Goal: Task Accomplishment & Management: Use online tool/utility

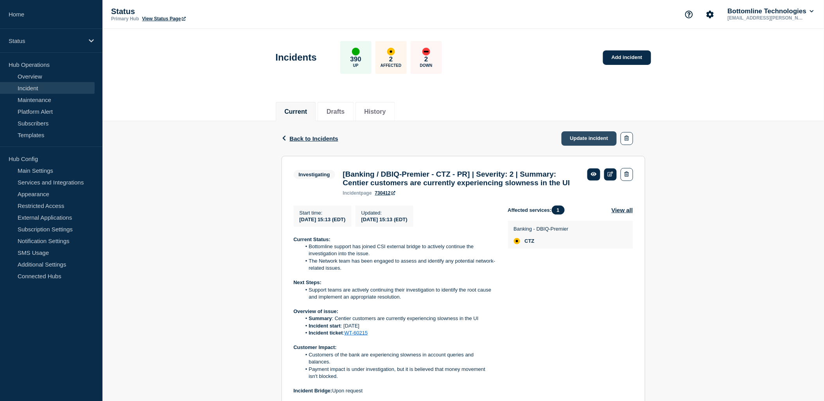
click at [585, 142] on link "Update incident" at bounding box center [589, 138] width 56 height 14
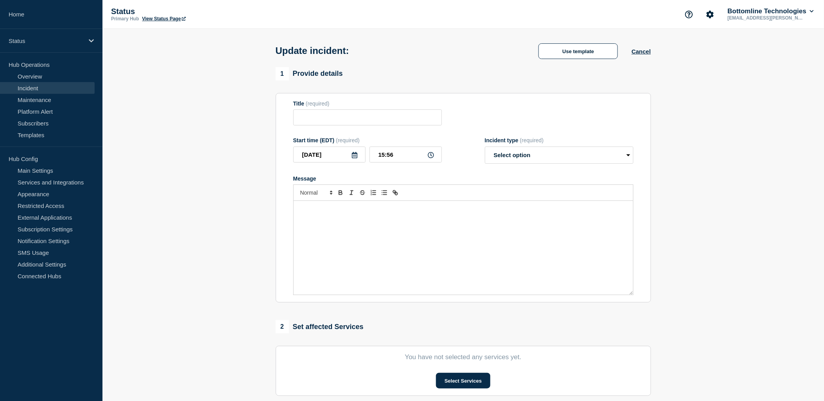
type input "[Banking / DBIQ-Premier - CTZ - PR] | Severity: 2 | Summary: Centier customers …"
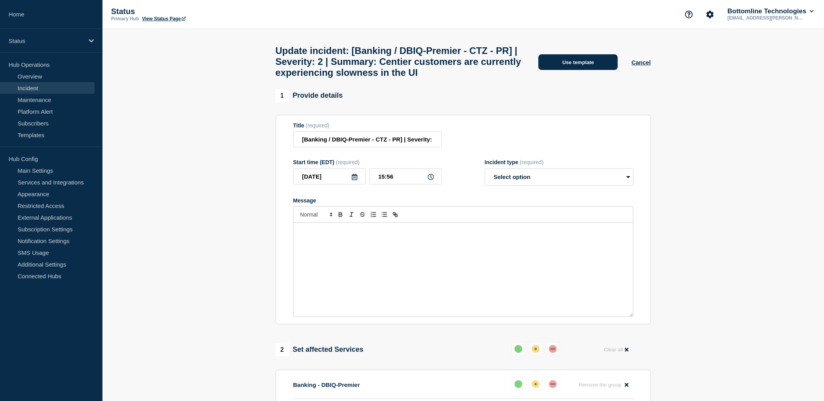
click at [596, 68] on button "Use template" at bounding box center [577, 62] width 79 height 16
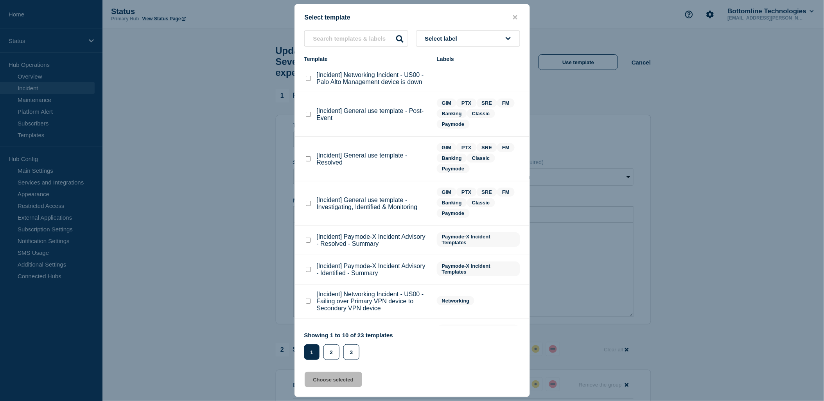
click at [308, 160] on checkbox"] "[Incident] General use template - Resolved checkbox" at bounding box center [308, 158] width 5 height 5
checkbox checkbox"] "true"
click at [369, 32] on input "text" at bounding box center [356, 38] width 104 height 16
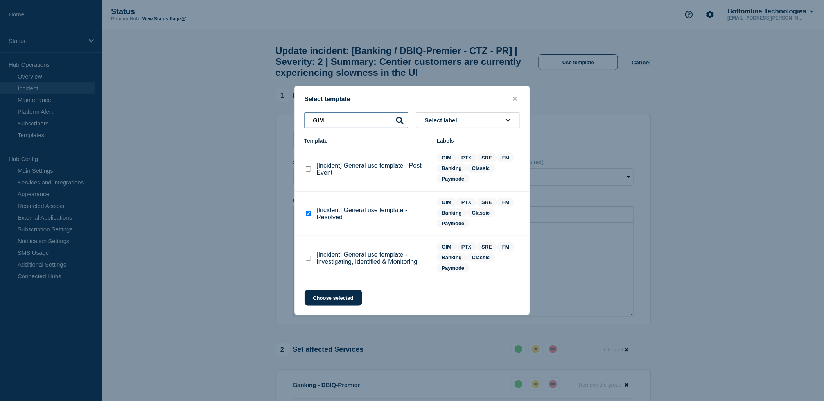
type input "GIM"
click at [310, 215] on checkbox"] "[Incident] General use template - Resolved checkbox" at bounding box center [308, 213] width 5 height 5
click at [350, 124] on input "GIM" at bounding box center [356, 120] width 104 height 16
click at [308, 216] on checkbox"] "[Incident] General use template - Resolved checkbox" at bounding box center [308, 213] width 5 height 5
checkbox checkbox"] "true"
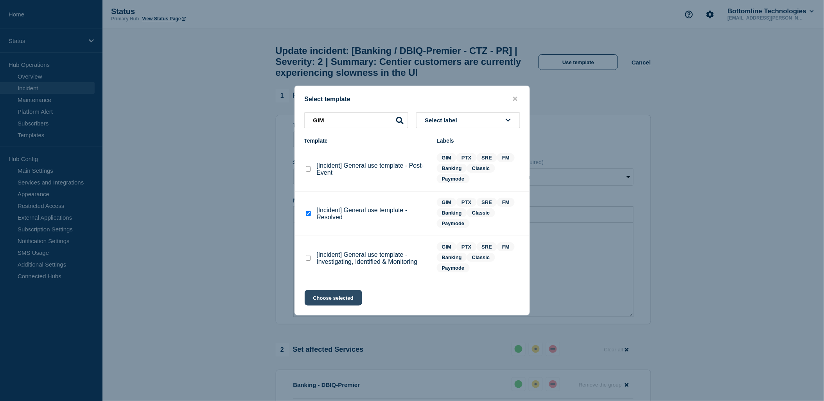
click at [341, 297] on button "Choose selected" at bounding box center [333, 298] width 57 height 16
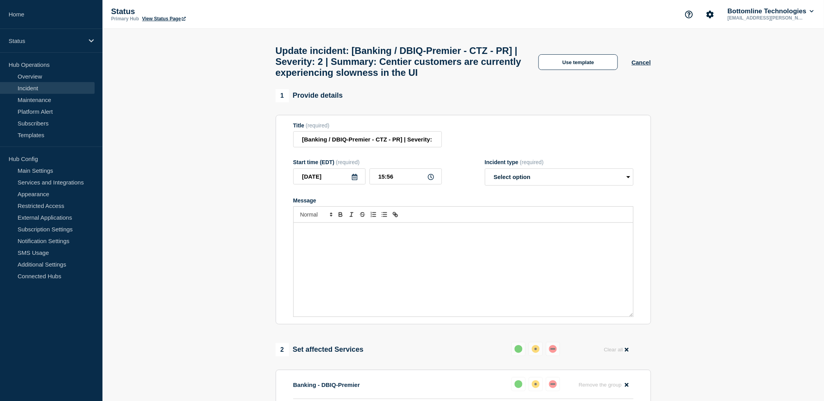
select select "resolved"
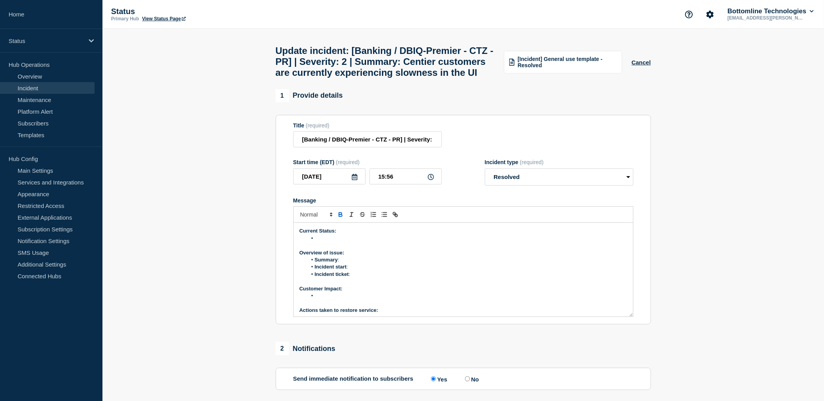
click at [334, 242] on li "Message" at bounding box center [467, 238] width 320 height 7
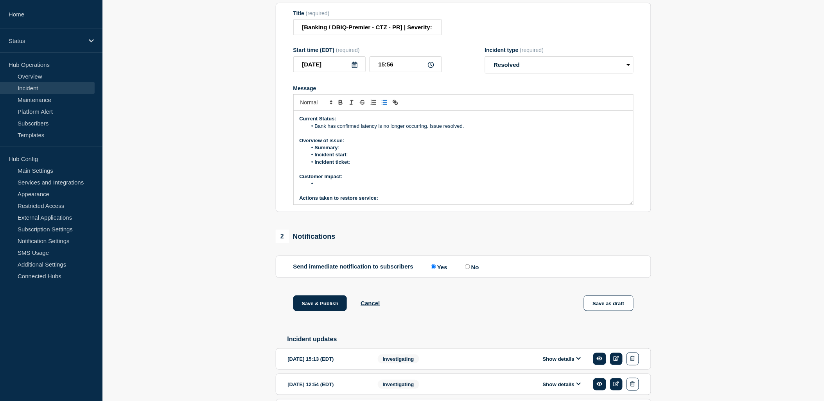
scroll to position [217, 0]
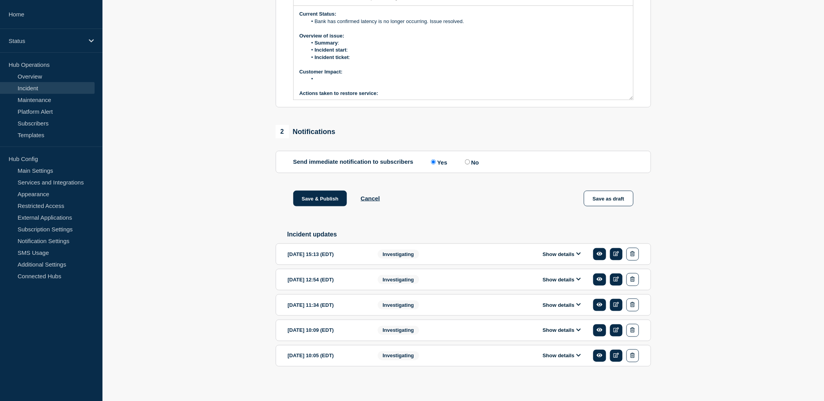
click at [565, 258] on button "Show details" at bounding box center [561, 254] width 43 height 7
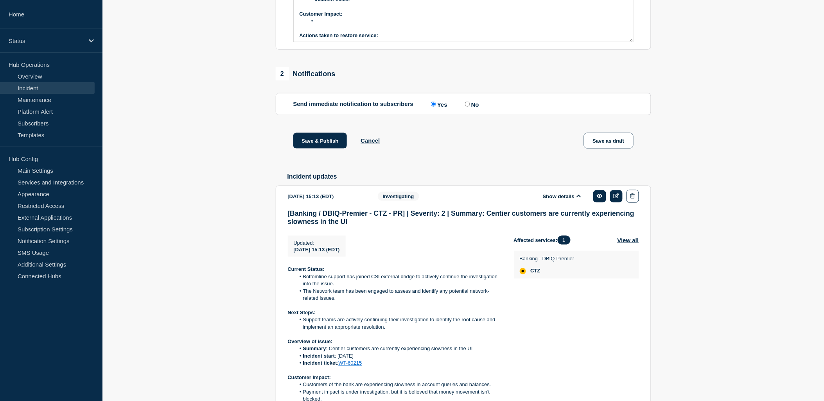
scroll to position [347, 0]
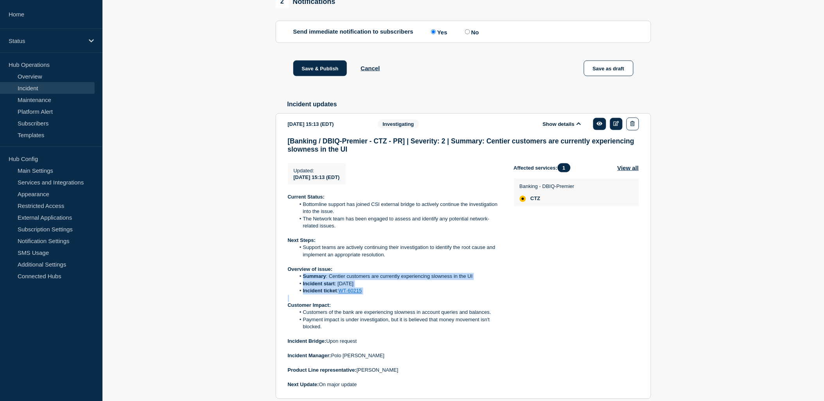
drag, startPoint x: 368, startPoint y: 317, endPoint x: 303, endPoint y: 302, distance: 66.6
click at [303, 302] on div "Current Status: Bottomline support has joined CSI external bridge to actively c…" at bounding box center [394, 291] width 213 height 195
copy ol "Summary : Centier customers are currently experiencing slowness in the UI Incid…"
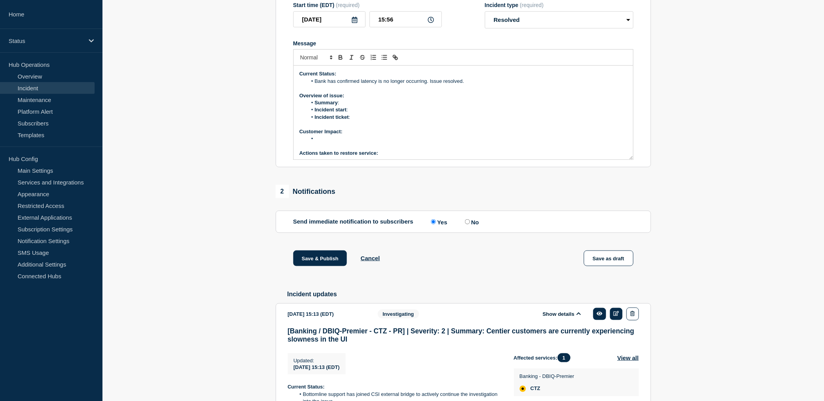
scroll to position [87, 0]
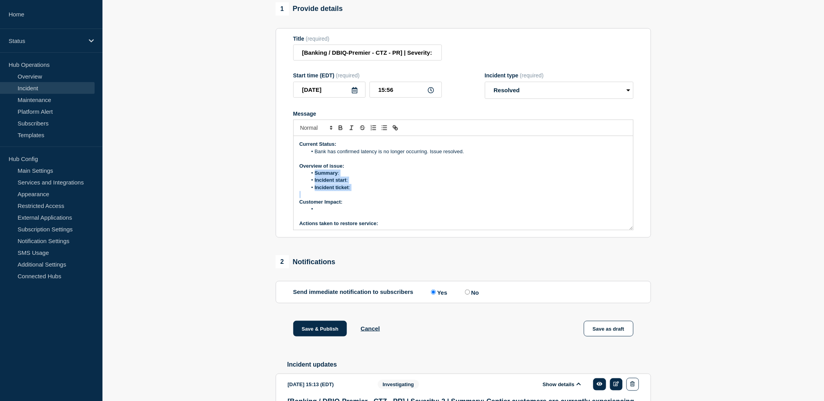
drag, startPoint x: 339, startPoint y: 204, endPoint x: 315, endPoint y: 194, distance: 25.9
click at [315, 194] on div "Current Status: Bank has confirmed latency is no longer occurring. Issue resolv…" at bounding box center [463, 183] width 339 height 94
click at [325, 213] on li "Message" at bounding box center [467, 209] width 320 height 7
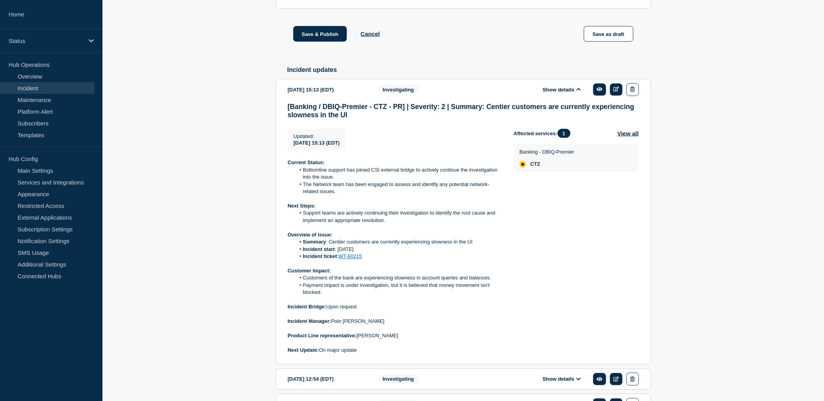
scroll to position [391, 0]
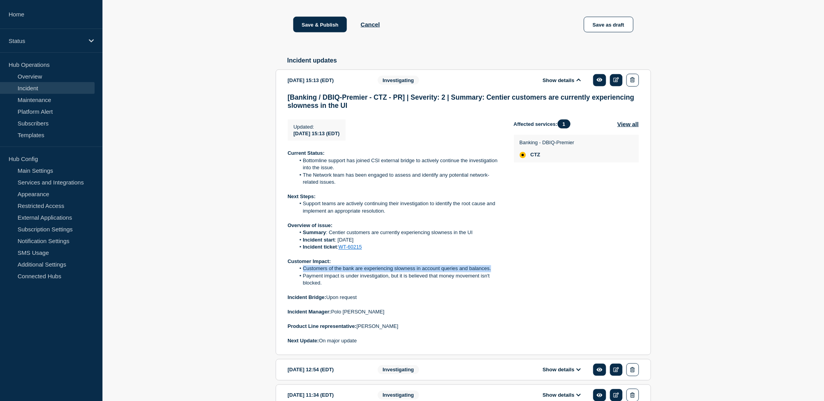
drag, startPoint x: 449, startPoint y: 294, endPoint x: 303, endPoint y: 294, distance: 146.2
click at [303, 273] on li "Customers of the bank are experiencing slowness in account queries and balances." at bounding box center [398, 268] width 206 height 7
copy li "Customers of the bank are experiencing slowness in account queries and balances."
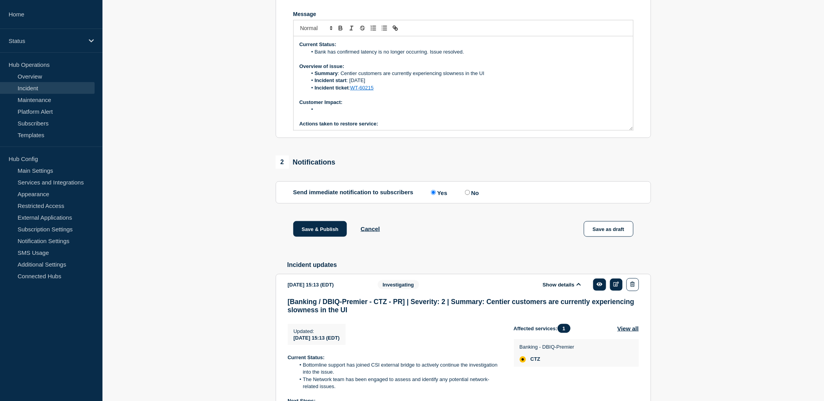
scroll to position [174, 0]
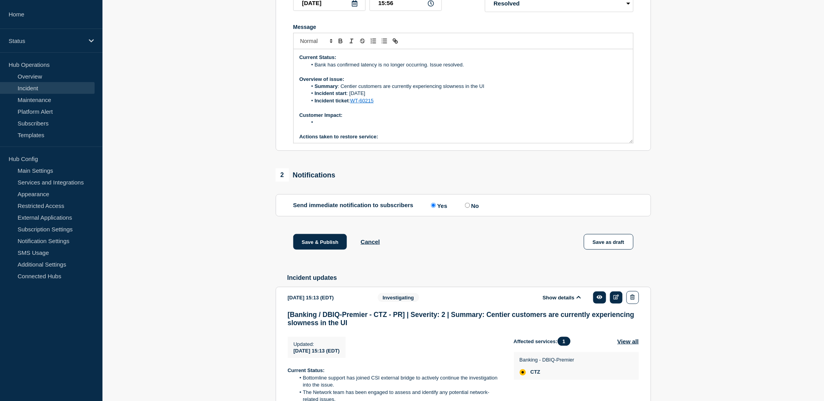
click at [334, 126] on li "Message" at bounding box center [467, 122] width 320 height 7
click at [403, 126] on li "Customers of the bank are experiencing slowness in account queries and balances." at bounding box center [467, 122] width 320 height 7
click at [404, 126] on li "Customers of the bank are experiencing slowness in account queries and balances." at bounding box center [467, 122] width 320 height 7
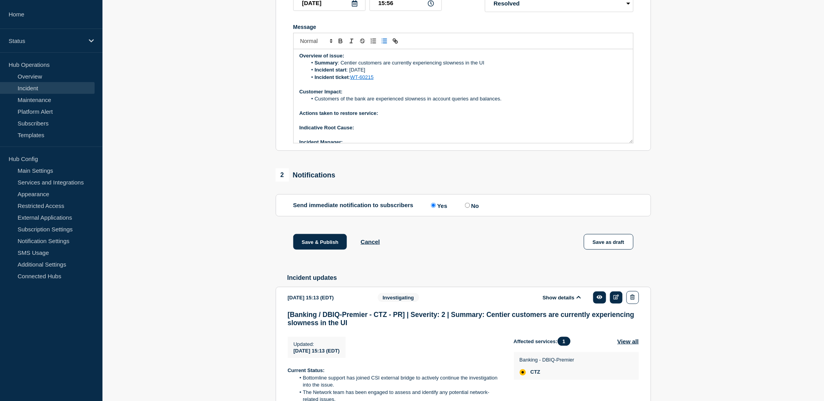
scroll to position [45, 0]
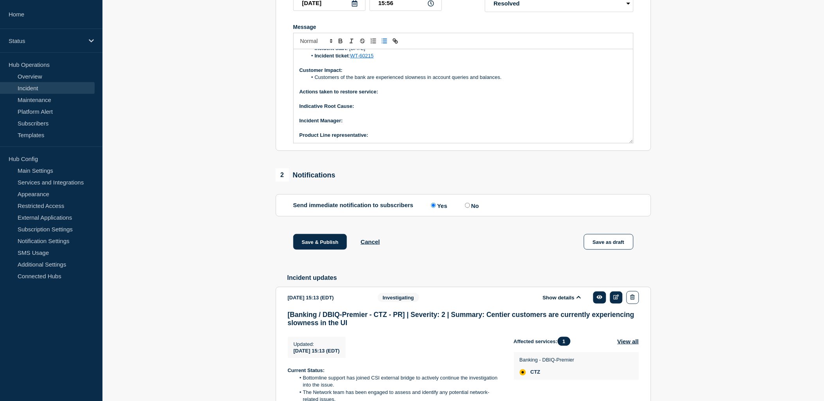
click at [384, 95] on p "Actions taken to restore service:" at bounding box center [464, 91] width 328 height 7
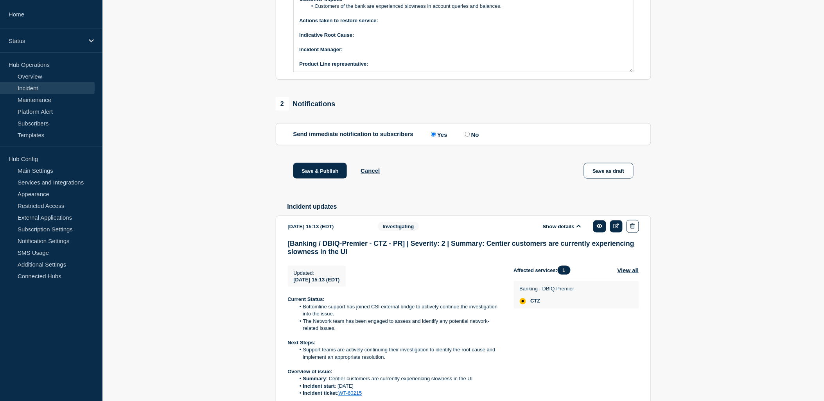
scroll to position [174, 0]
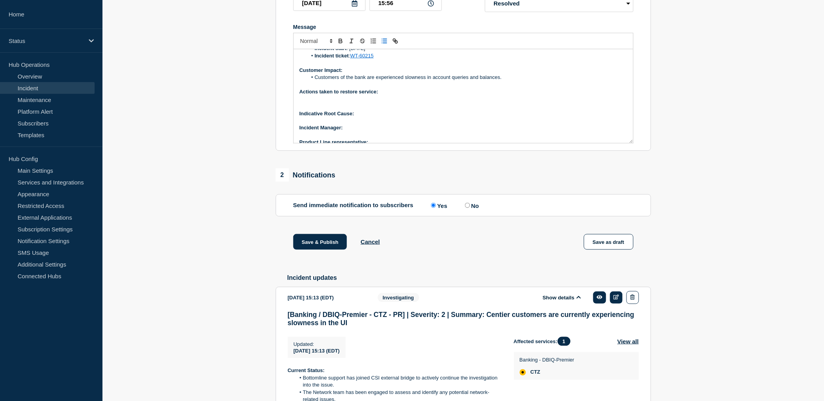
click at [382, 41] on line "Toggle bulleted list" at bounding box center [382, 41] width 0 height 0
click at [372, 124] on p "Message" at bounding box center [464, 120] width 328 height 7
click at [384, 45] on icon "Toggle bulleted list" at bounding box center [384, 41] width 7 height 7
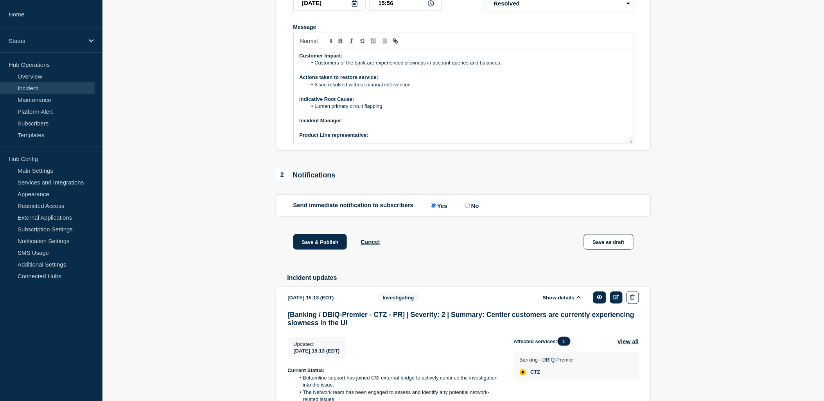
click at [353, 124] on p "﻿Incident Manager:" at bounding box center [464, 120] width 328 height 7
drag, startPoint x: 344, startPoint y: 138, endPoint x: 397, endPoint y: 142, distance: 52.5
click at [397, 124] on p "﻿Incident Manager: Polo Maramba" at bounding box center [464, 120] width 328 height 7
click at [339, 45] on icon "Toggle bold text" at bounding box center [340, 41] width 7 height 7
click at [493, 117] on p "Message" at bounding box center [464, 113] width 328 height 7
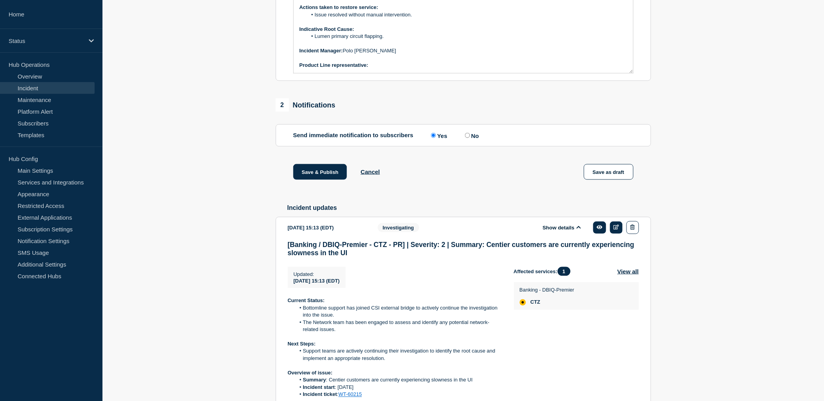
scroll to position [260, 0]
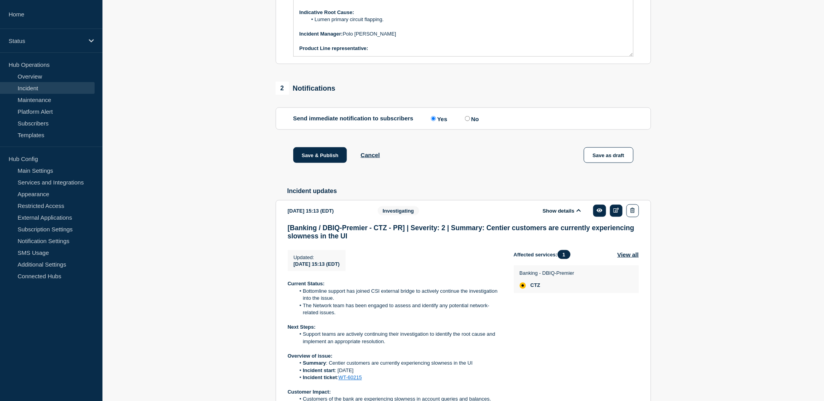
drag, startPoint x: 387, startPoint y: 72, endPoint x: 388, endPoint y: 68, distance: 4.3
click at [388, 56] on div "Current Status: Bank has confirmed latency is no longer occurring. Issue resolv…" at bounding box center [463, 9] width 339 height 94
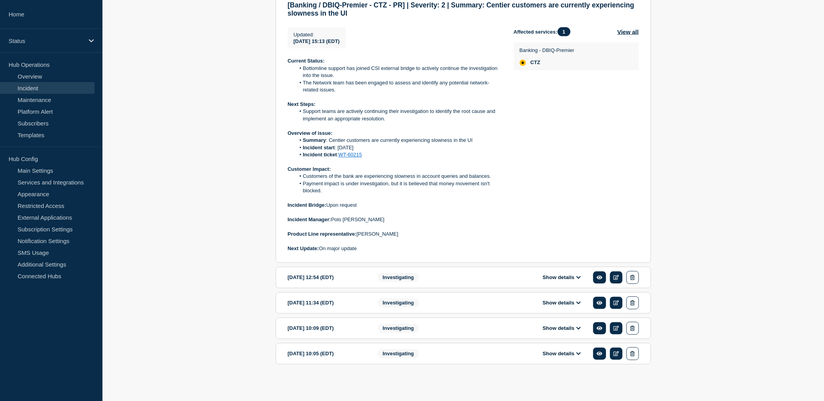
scroll to position [506, 0]
drag, startPoint x: 411, startPoint y: 235, endPoint x: 359, endPoint y: 236, distance: 52.8
click at [359, 236] on p "Product Line representative: Surya Swamynathan" at bounding box center [394, 234] width 213 height 7
copy p "Surya Swamynathan"
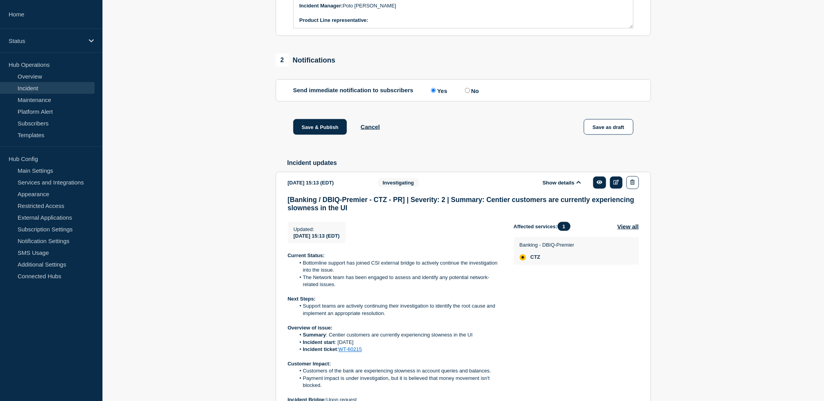
scroll to position [158, 0]
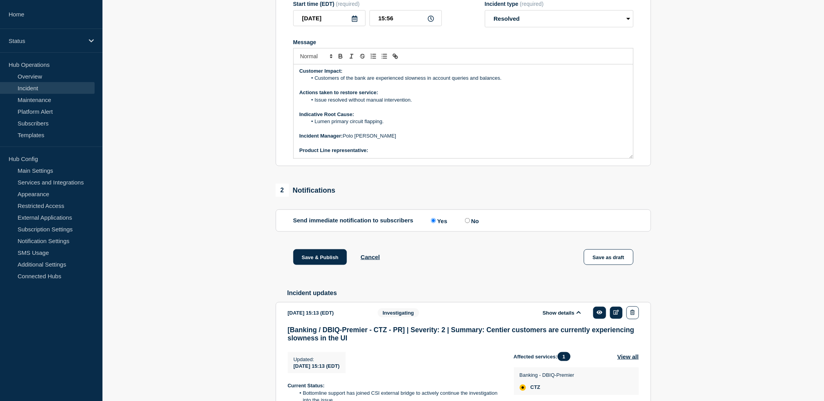
click at [389, 158] on div "Current Status: Bank has confirmed latency is no longer occurring. Issue resolv…" at bounding box center [463, 112] width 339 height 94
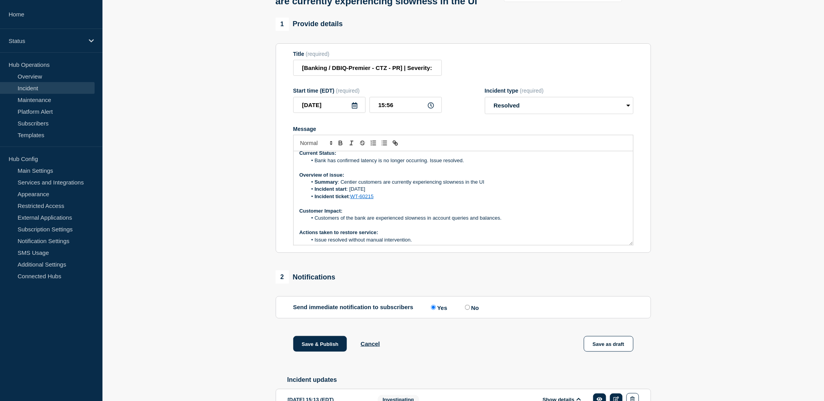
scroll to position [0, 0]
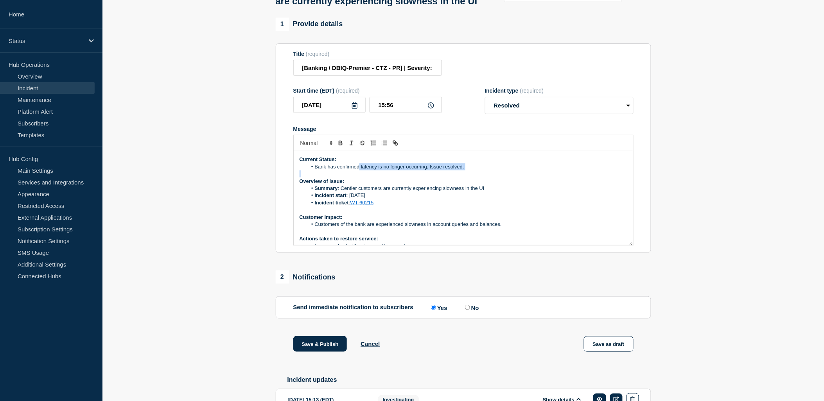
drag, startPoint x: 359, startPoint y: 194, endPoint x: 364, endPoint y: 207, distance: 13.7
click at [359, 197] on div "Current Status: Bank has confirmed latency is no longer occurring. Issue resolv…" at bounding box center [463, 198] width 339 height 94
click at [446, 199] on li "Incident start : Tuesday 7th October" at bounding box center [467, 195] width 320 height 7
click at [359, 170] on li "Bank has confirmed latency is no longer occurring. Issue resolved." at bounding box center [467, 166] width 320 height 7
click at [561, 242] on p "Actions taken to restore service:" at bounding box center [464, 238] width 328 height 7
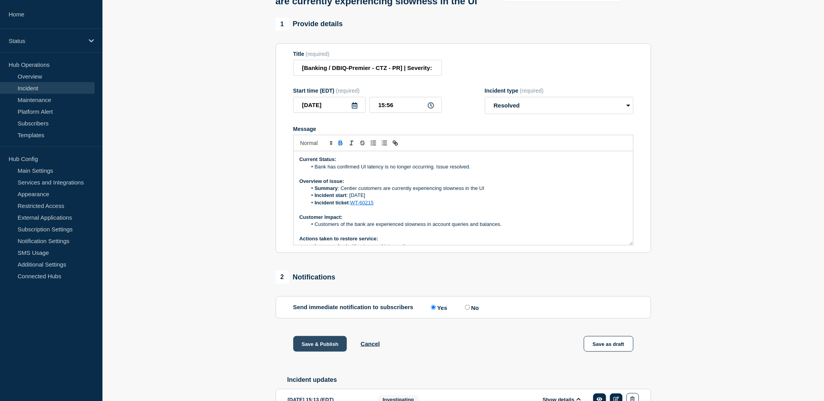
click at [317, 352] on button "Save & Publish" at bounding box center [320, 344] width 54 height 16
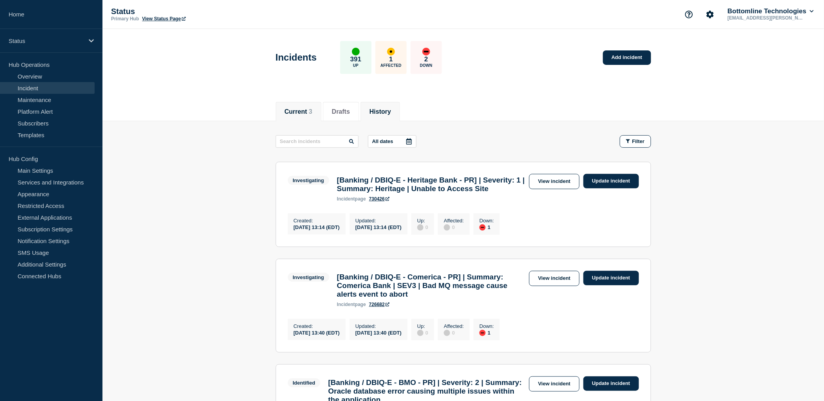
click at [399, 120] on li "History" at bounding box center [380, 111] width 39 height 19
